Goal: Navigation & Orientation: Understand site structure

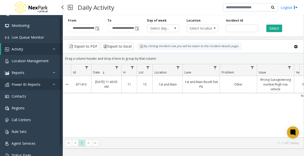
scroll to position [14, 0]
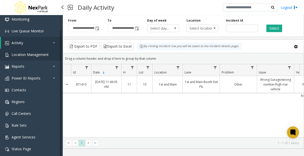
click at [34, 53] on span "Location Management" at bounding box center [30, 54] width 37 height 5
click at [36, 55] on span "Location Management" at bounding box center [30, 54] width 37 height 5
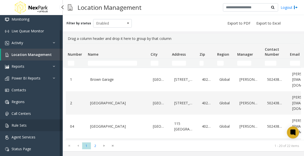
click at [29, 123] on link "Rule Sets" at bounding box center [31, 125] width 63 height 12
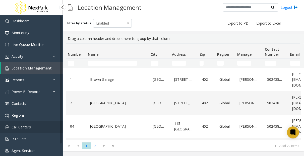
click at [20, 126] on span "Call Centers" at bounding box center [21, 127] width 19 height 5
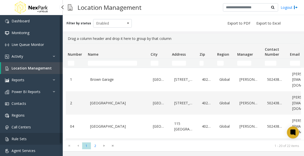
click at [18, 135] on link "Rule Sets" at bounding box center [31, 139] width 63 height 12
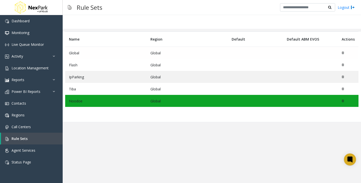
click at [135, 53] on td "Global" at bounding box center [106, 53] width 82 height 12
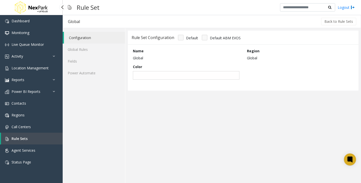
click at [40, 143] on link "Rule Sets" at bounding box center [32, 139] width 62 height 12
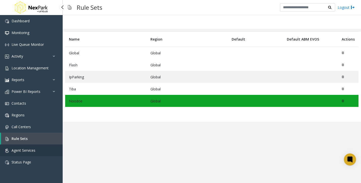
click at [42, 151] on link "Agent Services" at bounding box center [31, 151] width 63 height 12
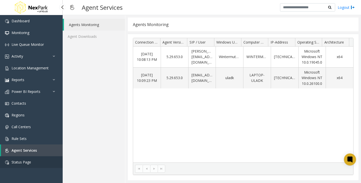
click at [40, 156] on link "Status Page" at bounding box center [31, 163] width 63 height 12
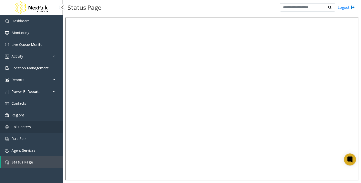
click at [36, 123] on link "Call Centers" at bounding box center [31, 127] width 63 height 12
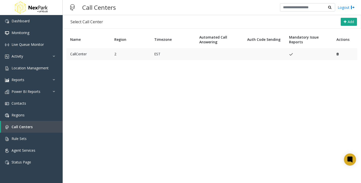
click at [250, 53] on td at bounding box center [265, 54] width 42 height 12
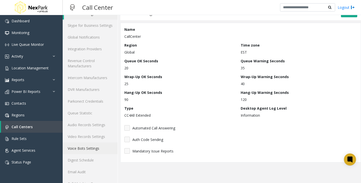
scroll to position [58, 0]
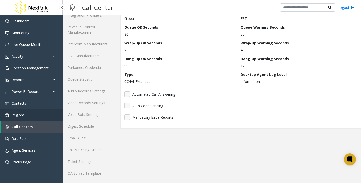
click at [30, 117] on link "Regions" at bounding box center [31, 115] width 63 height 12
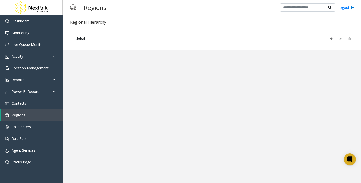
click at [233, 47] on div "Global" at bounding box center [212, 39] width 299 height 21
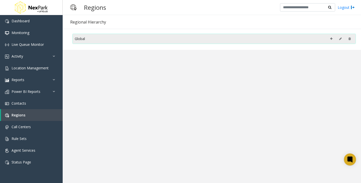
click at [225, 39] on div "Global" at bounding box center [214, 39] width 279 height 8
click at [224, 37] on div "Global" at bounding box center [214, 39] width 279 height 8
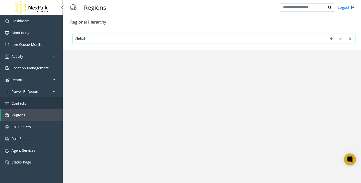
click at [37, 108] on link "Contacts" at bounding box center [31, 104] width 63 height 12
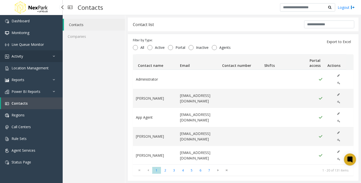
click at [32, 55] on link "Activity" at bounding box center [31, 56] width 63 height 12
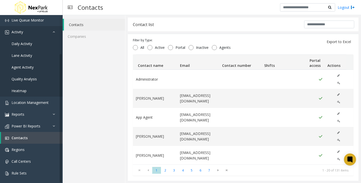
scroll to position [47, 0]
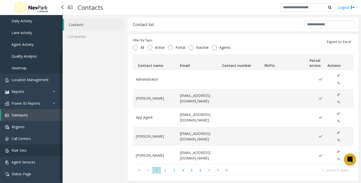
click at [22, 146] on link "Rule Sets" at bounding box center [31, 151] width 63 height 12
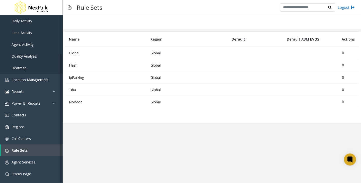
click at [158, 65] on td "Global" at bounding box center [187, 65] width 81 height 12
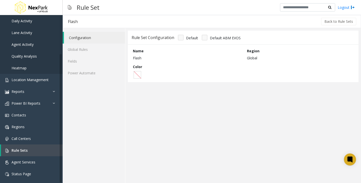
click at [70, 7] on img at bounding box center [70, 7] width 4 height 12
